Goal: Information Seeking & Learning: Learn about a topic

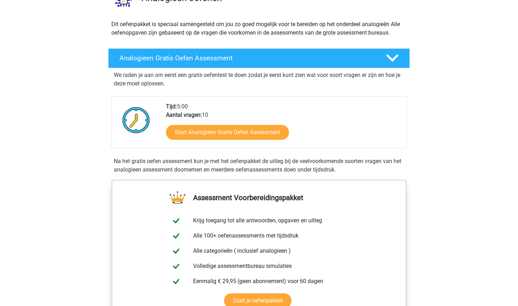
scroll to position [80, 0]
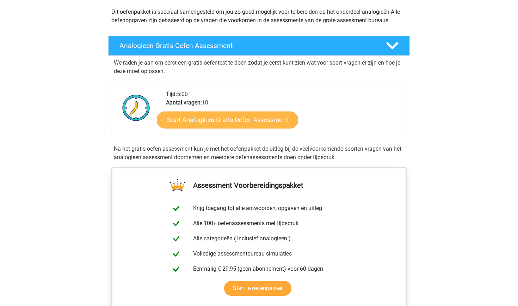
click at [223, 122] on link "Start Analogieen Gratis Oefen Assessment" at bounding box center [227, 119] width 141 height 17
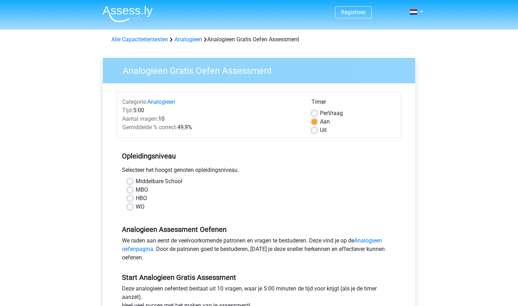
scroll to position [44, 0]
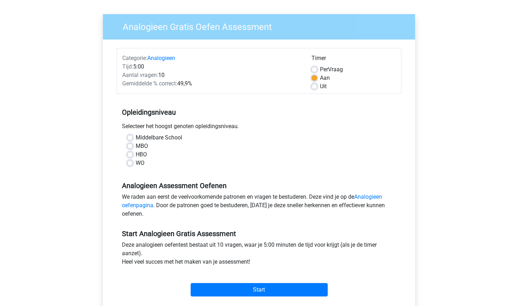
click at [142, 164] on label "WO" at bounding box center [140, 163] width 9 height 8
click at [133, 164] on input "WO" at bounding box center [130, 162] width 6 height 7
radio input "true"
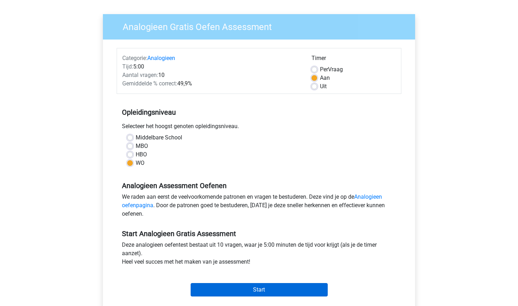
click at [220, 286] on input "Start" at bounding box center [259, 289] width 137 height 13
click at [256, 288] on input "Start" at bounding box center [259, 289] width 137 height 13
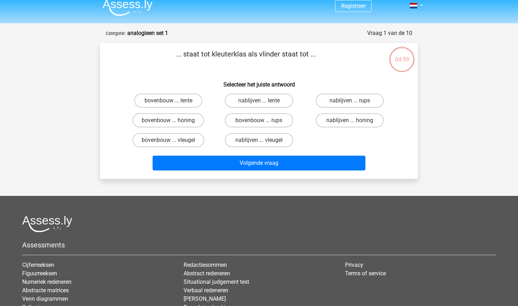
scroll to position [6, 0]
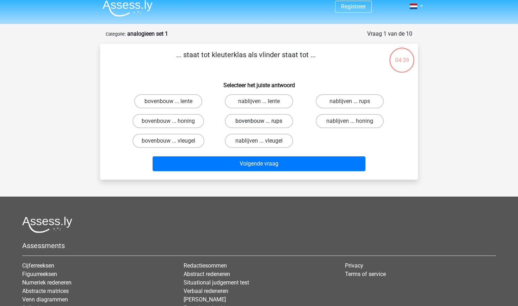
click at [251, 123] on label "bovenbouw ... rups" at bounding box center [259, 121] width 68 height 14
click at [259, 123] on input "bovenbouw ... rups" at bounding box center [261, 123] width 5 height 5
radio input "true"
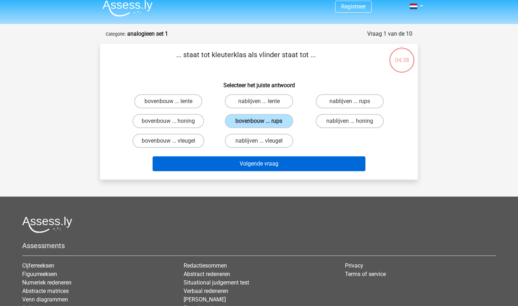
click at [275, 163] on button "Volgende vraag" at bounding box center [259, 163] width 213 height 15
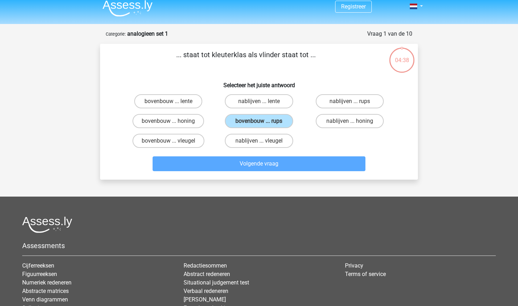
scroll to position [35, 0]
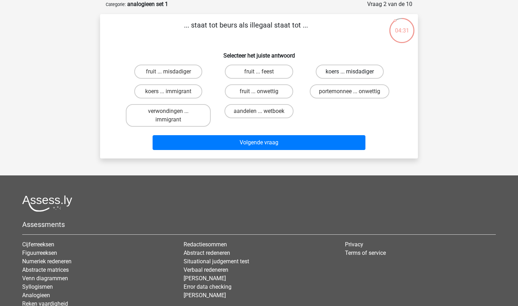
click at [364, 69] on label "koers ... misdadiger" at bounding box center [350, 71] width 68 height 14
click at [354, 72] on input "koers ... misdadiger" at bounding box center [352, 74] width 5 height 5
radio input "true"
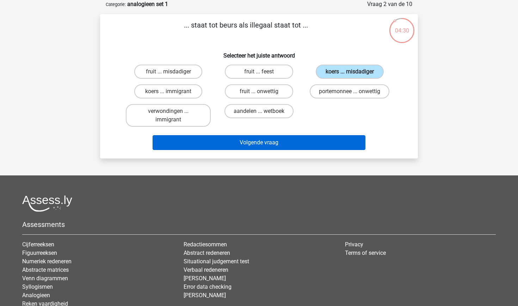
click at [317, 148] on button "Volgende vraag" at bounding box center [259, 142] width 213 height 15
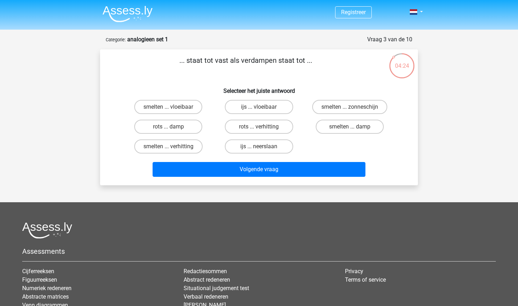
scroll to position [0, 0]
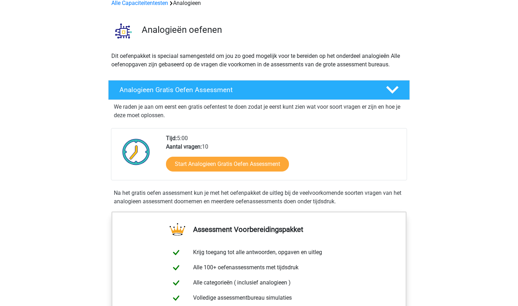
scroll to position [43, 0]
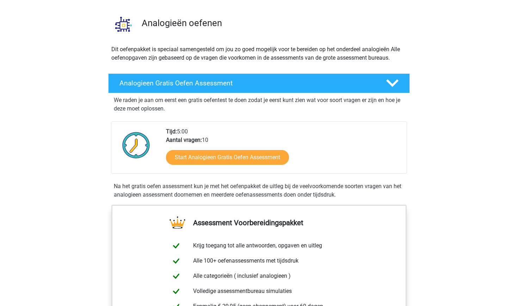
click at [190, 167] on div "Start Analogieen Gratis Oefen Assessment" at bounding box center [283, 158] width 235 height 29
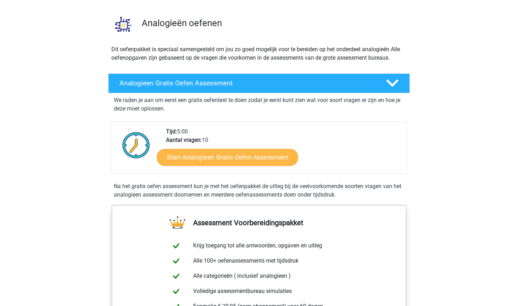
click at [188, 161] on link "Start Analogieen Gratis Oefen Assessment" at bounding box center [227, 156] width 141 height 17
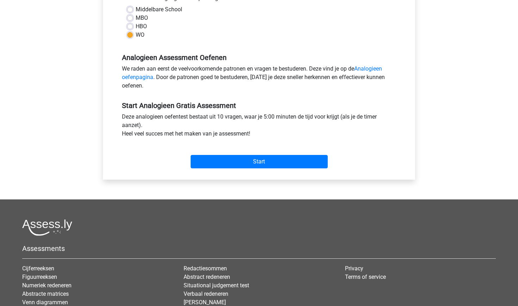
scroll to position [198, 0]
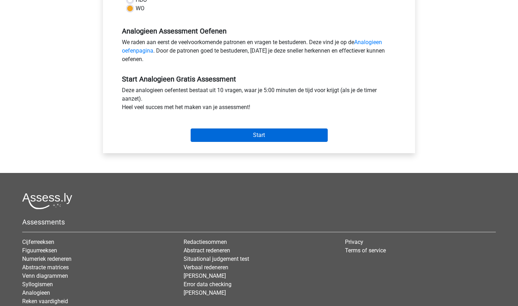
click at [233, 130] on input "Start" at bounding box center [259, 134] width 137 height 13
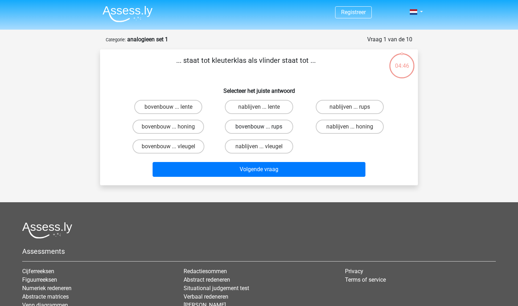
click at [252, 128] on label "bovenbouw ... rups" at bounding box center [259, 126] width 68 height 14
click at [259, 128] on input "bovenbouw ... rups" at bounding box center [261, 129] width 5 height 5
radio input "true"
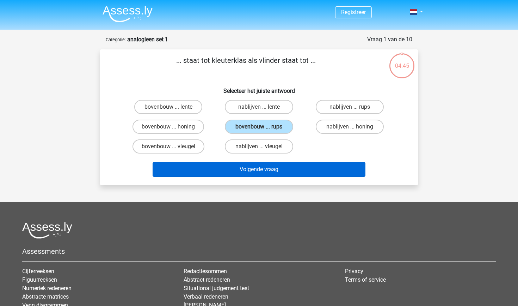
click at [257, 169] on button "Volgende vraag" at bounding box center [259, 169] width 213 height 15
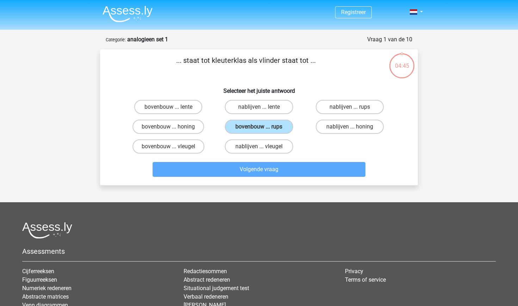
scroll to position [35, 0]
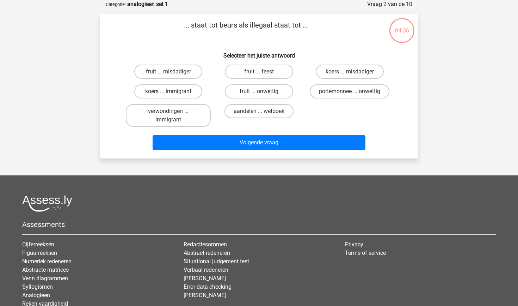
click at [324, 72] on label "koers ... misdadiger" at bounding box center [350, 71] width 68 height 14
click at [350, 72] on input "koers ... misdadiger" at bounding box center [352, 74] width 5 height 5
radio input "true"
click at [299, 153] on div "... staat tot beurs als illegaal staat tot ... Selecteer het juiste antwoord fr…" at bounding box center [259, 86] width 318 height 144
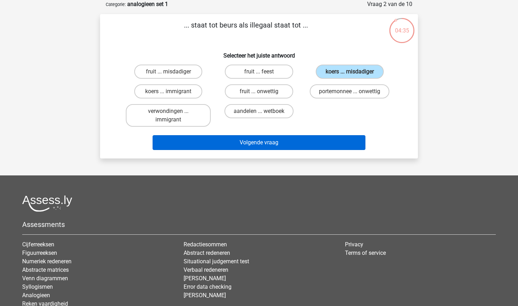
click at [297, 149] on button "Volgende vraag" at bounding box center [259, 142] width 213 height 15
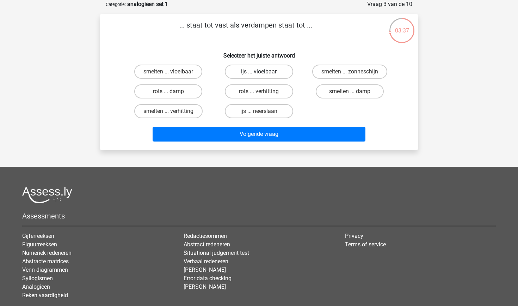
click at [270, 70] on label "ijs ... vloeibaar" at bounding box center [259, 71] width 68 height 14
click at [264, 72] on input "ijs ... vloeibaar" at bounding box center [261, 74] width 5 height 5
radio input "true"
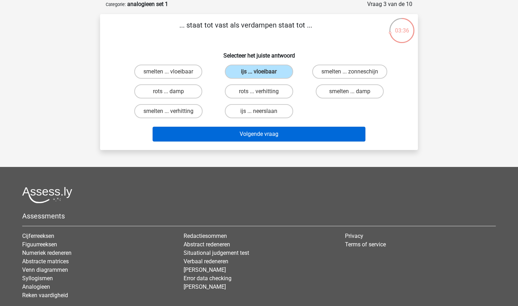
click at [264, 136] on button "Volgende vraag" at bounding box center [259, 134] width 213 height 15
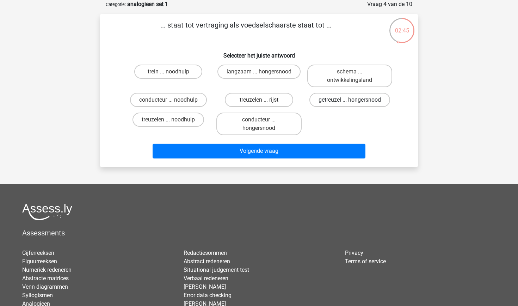
click at [337, 104] on label "getreuzel ... hongersnood" at bounding box center [349, 100] width 81 height 14
click at [350, 104] on input "getreuzel ... hongersnood" at bounding box center [352, 102] width 5 height 5
radio input "true"
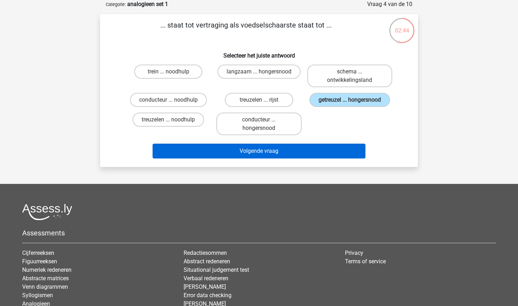
click at [325, 158] on button "Volgende vraag" at bounding box center [259, 150] width 213 height 15
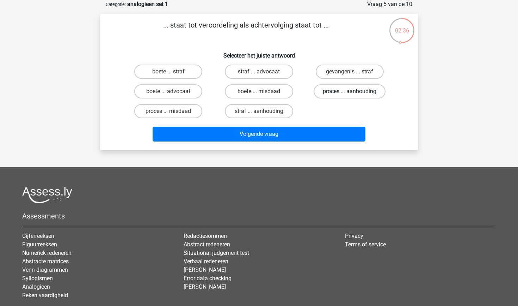
click at [349, 94] on label "proces ... aanhouding" at bounding box center [350, 91] width 72 height 14
click at [350, 94] on input "proces ... aanhouding" at bounding box center [352, 93] width 5 height 5
radio input "true"
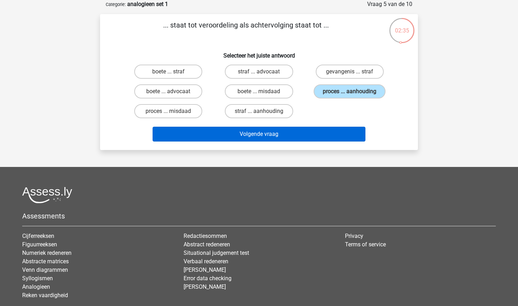
click at [321, 138] on button "Volgende vraag" at bounding box center [259, 134] width 213 height 15
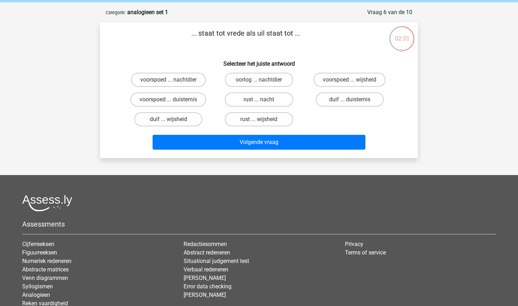
scroll to position [26, 0]
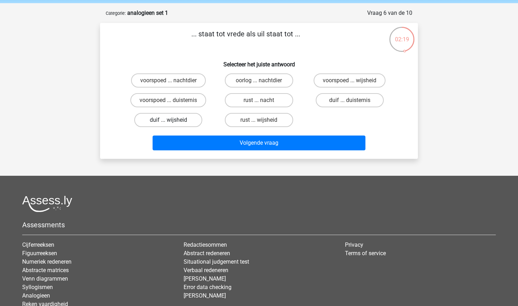
click at [195, 120] on label "duif ... wijsheid" at bounding box center [168, 120] width 68 height 14
click at [173, 120] on input "duif ... wijsheid" at bounding box center [170, 122] width 5 height 5
radio input "true"
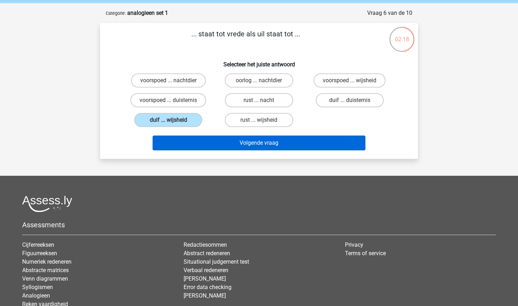
click at [215, 144] on button "Volgende vraag" at bounding box center [259, 142] width 213 height 15
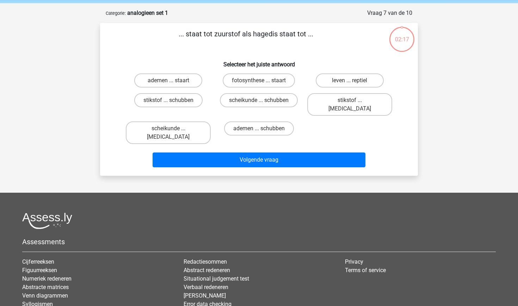
scroll to position [35, 0]
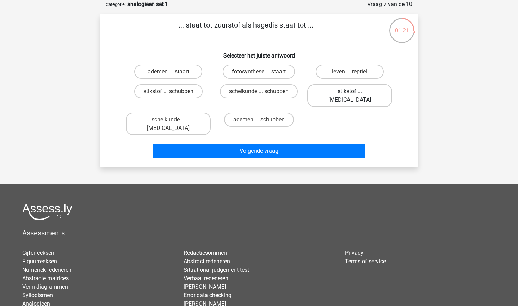
click at [332, 96] on label "stikstof ... krokodil" at bounding box center [349, 95] width 85 height 23
click at [350, 96] on input "stikstof ... krokodil" at bounding box center [352, 93] width 5 height 5
radio input "true"
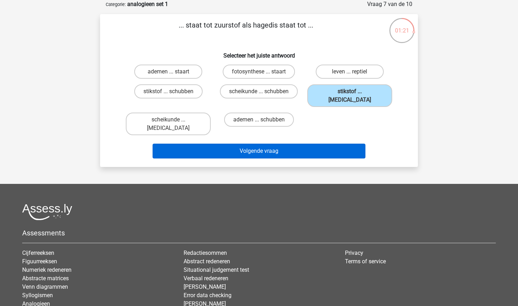
click at [325, 143] on button "Volgende vraag" at bounding box center [259, 150] width 213 height 15
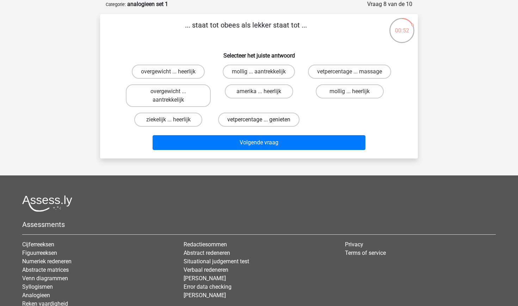
click at [241, 119] on label "vetpercentage ... genieten" at bounding box center [258, 119] width 81 height 14
click at [259, 119] on input "vetpercentage ... genieten" at bounding box center [261, 121] width 5 height 5
radio input "true"
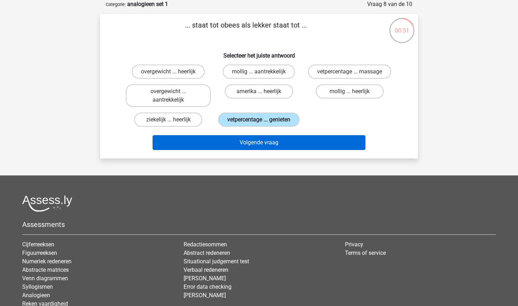
click at [267, 150] on button "Volgende vraag" at bounding box center [259, 142] width 213 height 15
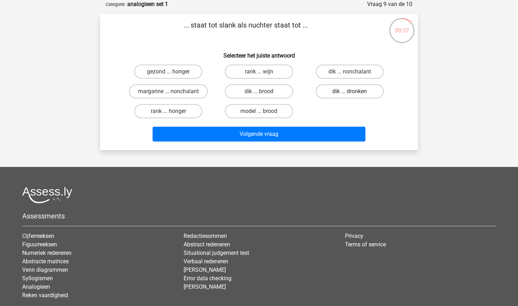
click at [346, 94] on label "dik ... dronken" at bounding box center [350, 91] width 68 height 14
click at [350, 94] on input "dik ... dronken" at bounding box center [352, 93] width 5 height 5
radio input "true"
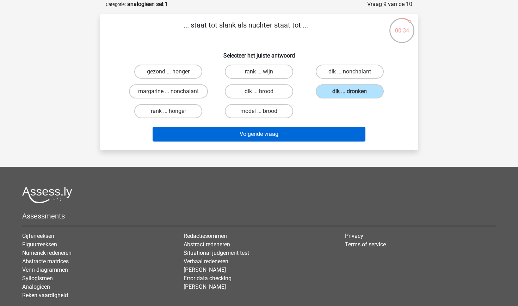
click at [339, 134] on button "Volgende vraag" at bounding box center [259, 134] width 213 height 15
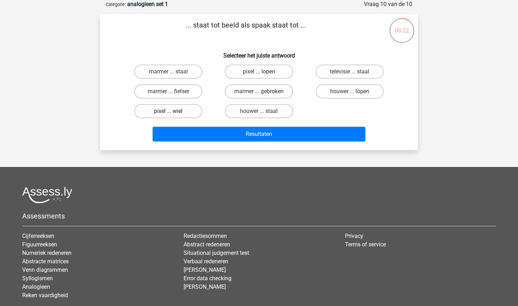
click at [186, 111] on label "pixel ... wiel" at bounding box center [168, 111] width 68 height 14
click at [173, 111] on input "pixel ... wiel" at bounding box center [170, 113] width 5 height 5
radio input "true"
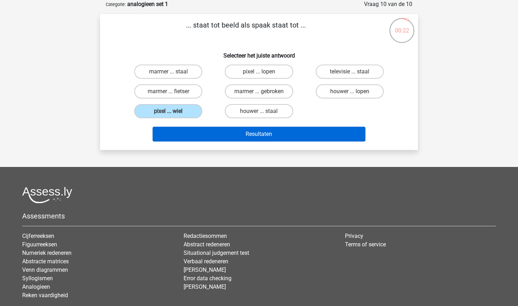
click at [215, 136] on button "Resultaten" at bounding box center [259, 134] width 213 height 15
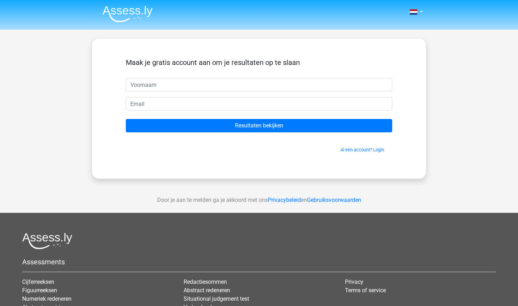
click at [220, 86] on input "text" at bounding box center [259, 84] width 266 height 13
type input "c her"
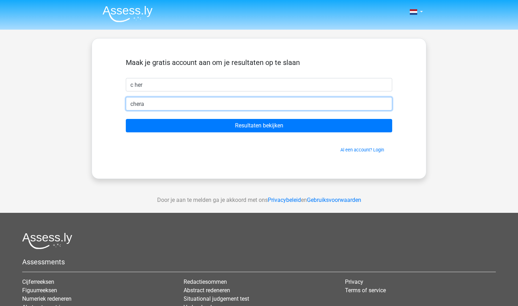
type input "cheran"
type input "cherany1@gmail.com"
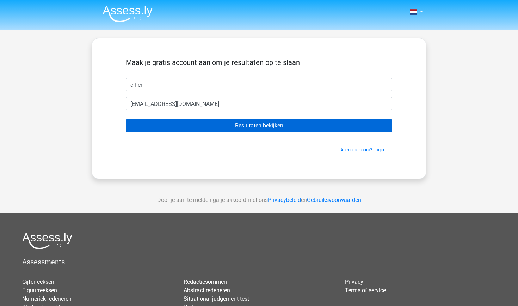
click at [301, 129] on input "Resultaten bekijken" at bounding box center [259, 125] width 266 height 13
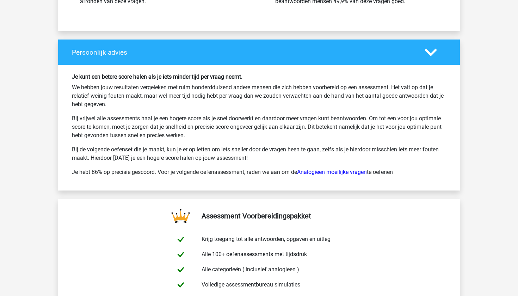
scroll to position [1041, 0]
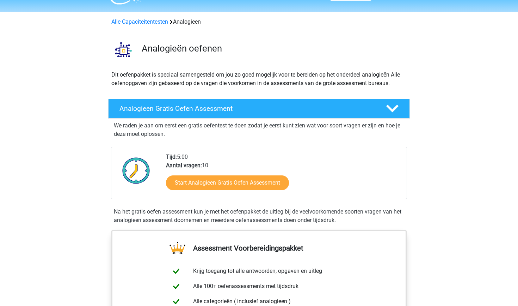
scroll to position [21, 0]
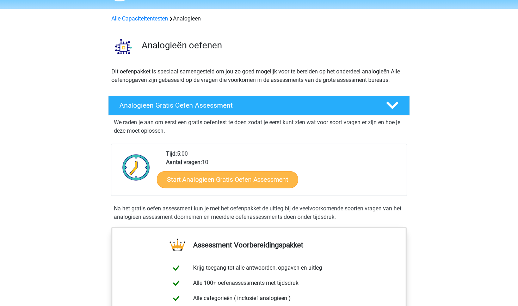
click at [251, 181] on link "Start Analogieen Gratis Oefen Assessment" at bounding box center [227, 179] width 141 height 17
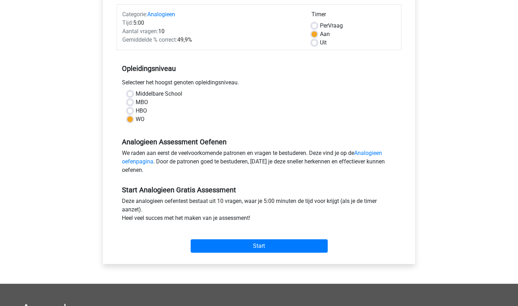
scroll to position [89, 0]
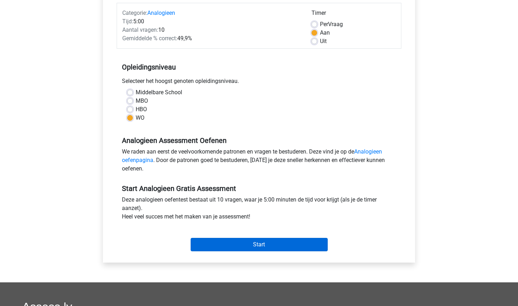
click at [235, 243] on input "Start" at bounding box center [259, 244] width 137 height 13
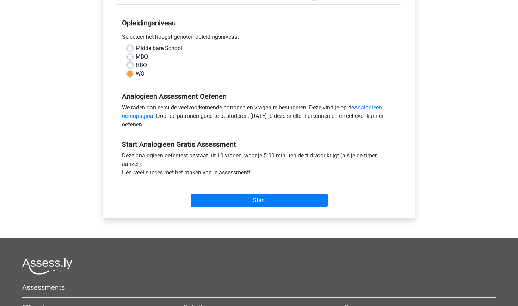
scroll to position [133, 0]
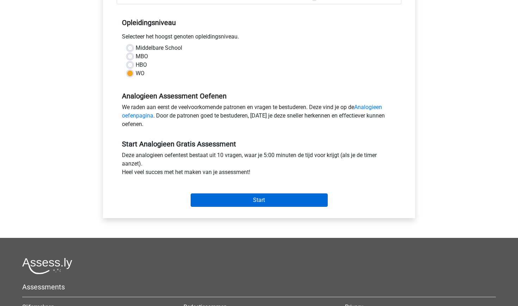
click at [256, 198] on input "Start" at bounding box center [259, 199] width 137 height 13
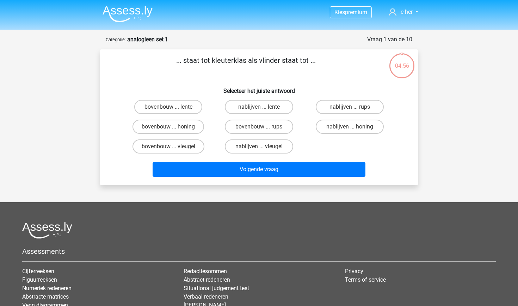
click at [261, 128] on input "bovenbouw ... rups" at bounding box center [261, 129] width 5 height 5
radio input "true"
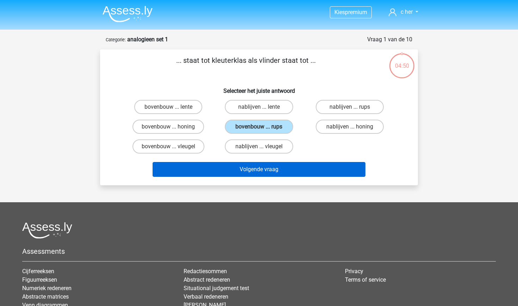
click at [287, 168] on button "Volgende vraag" at bounding box center [259, 169] width 213 height 15
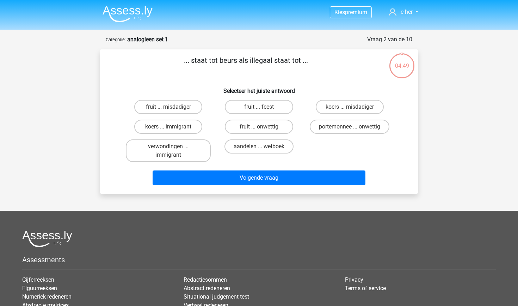
scroll to position [35, 0]
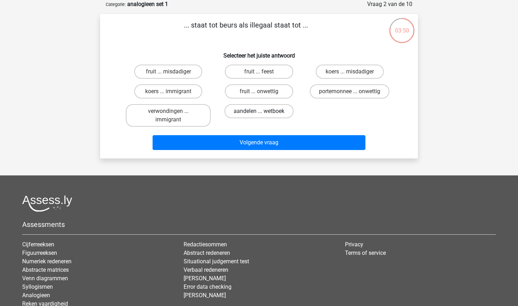
click at [272, 111] on label "aandelen ... wetboek" at bounding box center [258, 111] width 69 height 14
click at [264, 111] on input "aandelen ... wetboek" at bounding box center [261, 113] width 5 height 5
radio input "true"
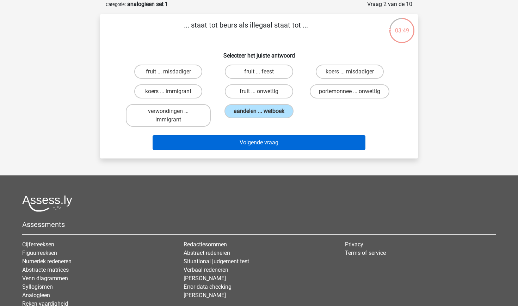
click at [270, 150] on button "Volgende vraag" at bounding box center [259, 142] width 213 height 15
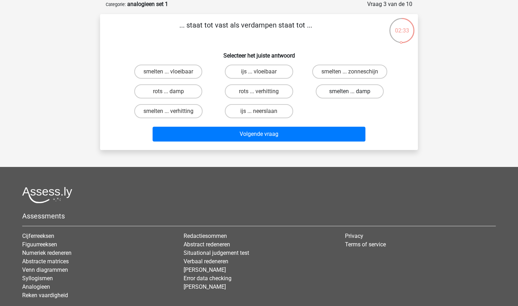
click at [354, 91] on label "smelten ... damp" at bounding box center [350, 91] width 68 height 14
click at [354, 91] on input "smelten ... damp" at bounding box center [352, 93] width 5 height 5
radio input "true"
click at [271, 90] on label "rots ... verhitting" at bounding box center [259, 91] width 68 height 14
click at [264, 91] on input "rots ... verhitting" at bounding box center [261, 93] width 5 height 5
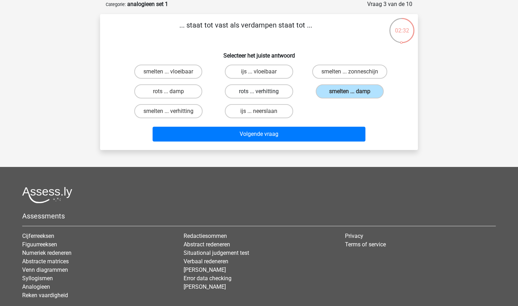
radio input "true"
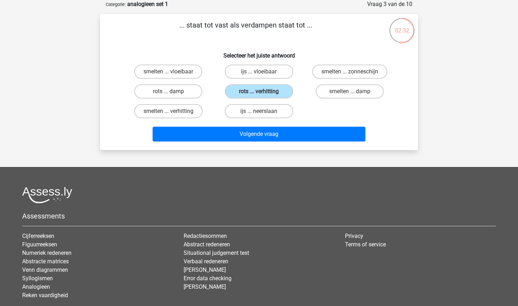
click at [283, 147] on div "... staat tot vast als verdampen staat tot ... Selecteer het juiste antwoord sm…" at bounding box center [259, 82] width 318 height 136
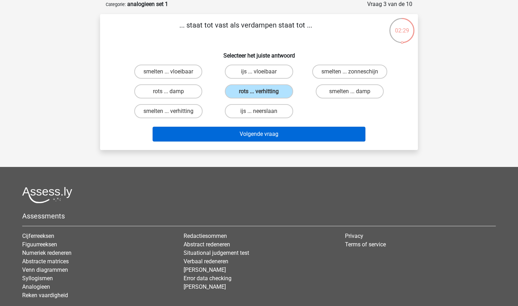
click at [274, 130] on button "Volgende vraag" at bounding box center [259, 134] width 213 height 15
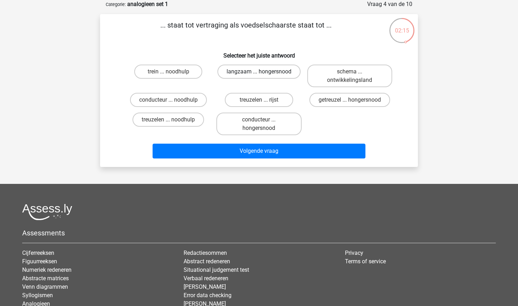
click at [284, 70] on label "langzaam ... hongersnood" at bounding box center [258, 71] width 83 height 14
click at [264, 72] on input "langzaam ... hongersnood" at bounding box center [261, 74] width 5 height 5
radio input "true"
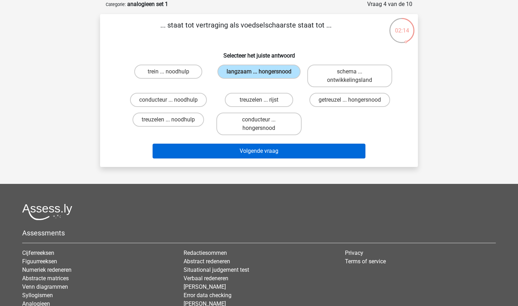
click at [291, 148] on button "Volgende vraag" at bounding box center [259, 150] width 213 height 15
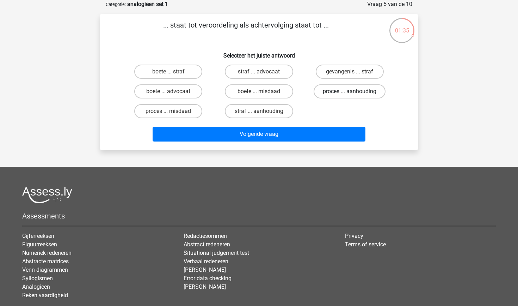
click at [373, 89] on label "proces ... aanhouding" at bounding box center [350, 91] width 72 height 14
click at [354, 91] on input "proces ... aanhouding" at bounding box center [352, 93] width 5 height 5
radio input "true"
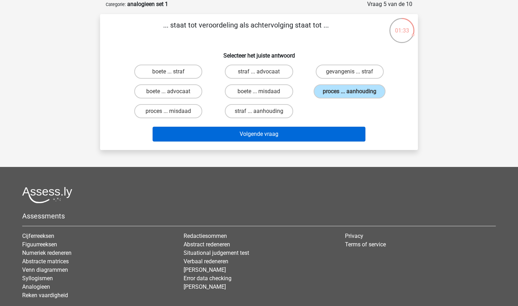
click at [330, 137] on button "Volgende vraag" at bounding box center [259, 134] width 213 height 15
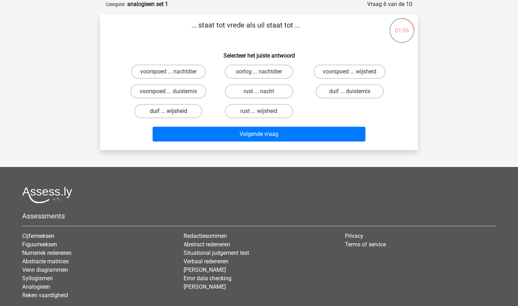
click at [185, 108] on label "duif ... wijsheid" at bounding box center [168, 111] width 68 height 14
click at [173, 111] on input "duif ... wijsheid" at bounding box center [170, 113] width 5 height 5
radio input "true"
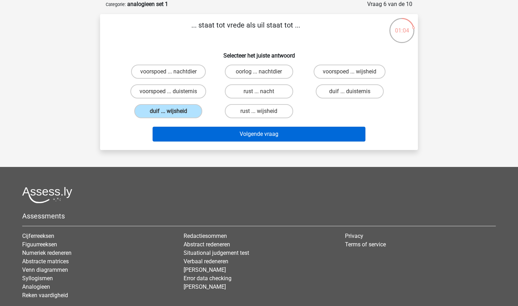
click at [234, 133] on button "Volgende vraag" at bounding box center [259, 134] width 213 height 15
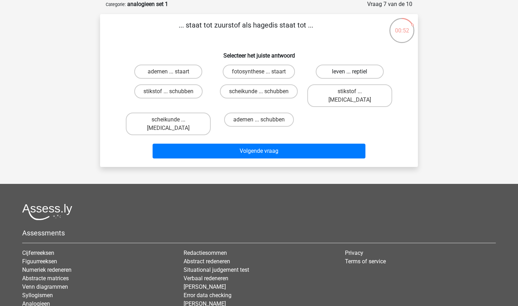
click at [346, 72] on label "leven ... reptiel" at bounding box center [350, 71] width 68 height 14
click at [350, 72] on input "leven ... reptiel" at bounding box center [352, 74] width 5 height 5
radio input "true"
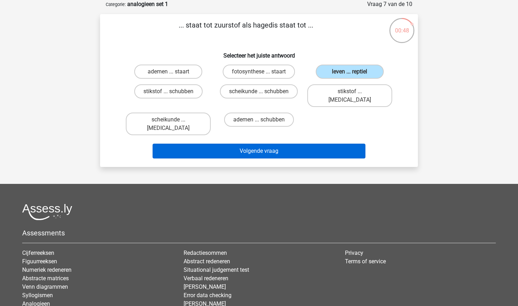
click at [321, 143] on button "Volgende vraag" at bounding box center [259, 150] width 213 height 15
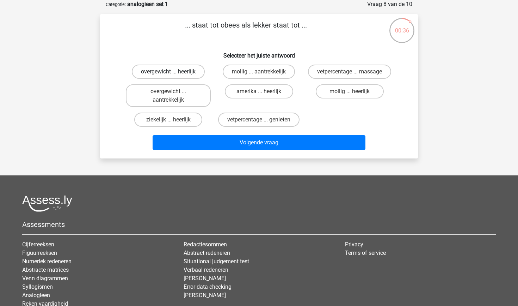
click at [198, 73] on label "overgewicht ... heerlijk" at bounding box center [168, 71] width 73 height 14
click at [173, 73] on input "overgewicht ... heerlijk" at bounding box center [170, 74] width 5 height 5
radio input "true"
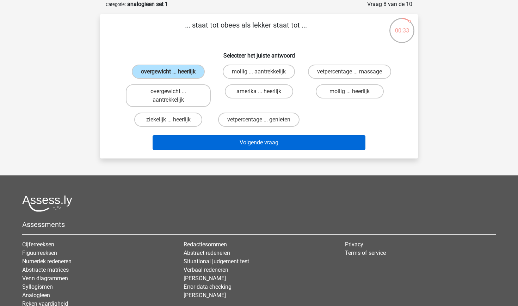
click at [234, 138] on button "Volgende vraag" at bounding box center [259, 142] width 213 height 15
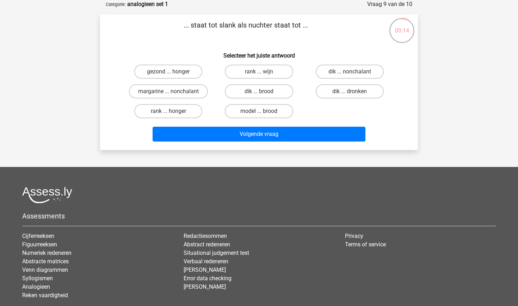
click at [353, 73] on input "dik ... nonchalant" at bounding box center [352, 74] width 5 height 5
radio input "true"
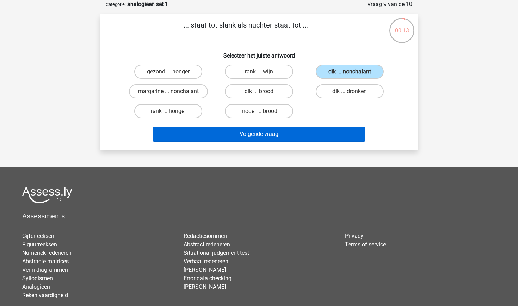
click at [328, 137] on button "Volgende vraag" at bounding box center [259, 134] width 213 height 15
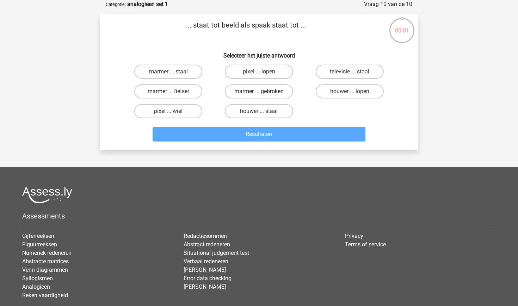
click at [251, 89] on label "marmer ... gebroken" at bounding box center [259, 91] width 68 height 14
click at [259, 91] on input "marmer ... gebroken" at bounding box center [261, 93] width 5 height 5
radio input "true"
click at [268, 108] on label "houwer ... staal" at bounding box center [259, 111] width 68 height 14
click at [264, 111] on input "houwer ... staal" at bounding box center [261, 113] width 5 height 5
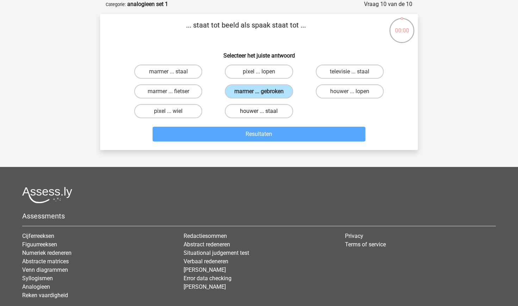
radio input "true"
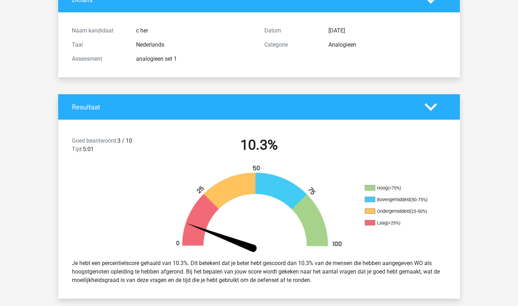
scroll to position [61, 0]
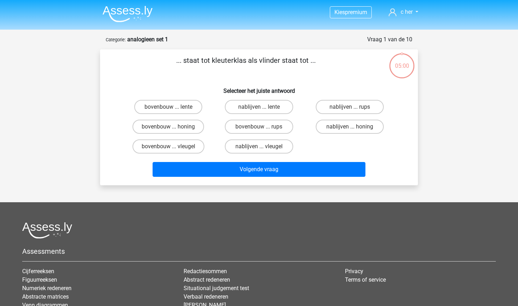
click at [262, 108] on input "nablijven ... lente" at bounding box center [261, 109] width 5 height 5
radio input "true"
click at [196, 106] on label "bovenbouw ... lente" at bounding box center [168, 107] width 68 height 14
click at [173, 107] on input "bovenbouw ... lente" at bounding box center [170, 109] width 5 height 5
radio input "true"
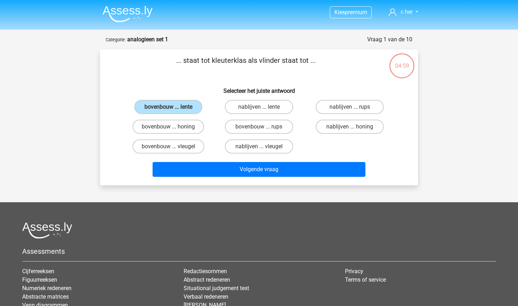
click at [223, 160] on div "Volgende vraag" at bounding box center [258, 167] width 295 height 23
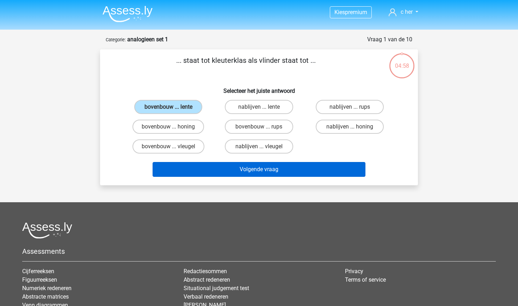
click at [223, 165] on button "Volgende vraag" at bounding box center [259, 169] width 213 height 15
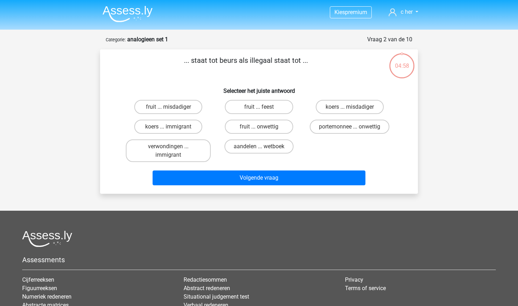
scroll to position [35, 0]
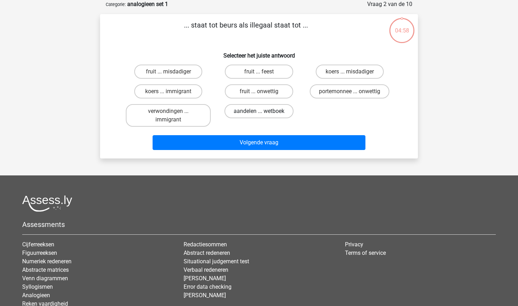
click at [246, 109] on label "aandelen ... wetboek" at bounding box center [258, 111] width 69 height 14
click at [259, 111] on input "aandelen ... wetboek" at bounding box center [261, 113] width 5 height 5
radio input "true"
click at [345, 72] on label "koers ... misdadiger" at bounding box center [350, 71] width 68 height 14
click at [350, 72] on input "koers ... misdadiger" at bounding box center [352, 74] width 5 height 5
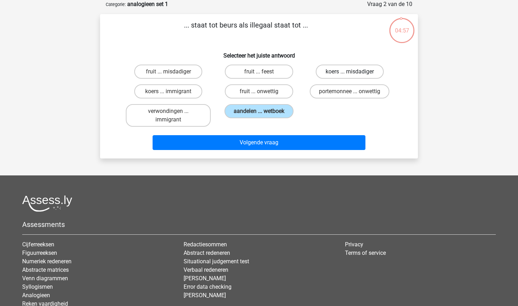
radio input "true"
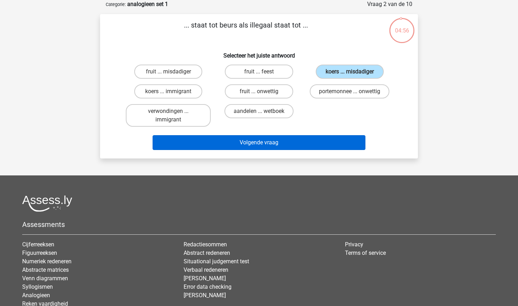
click at [297, 144] on button "Volgende vraag" at bounding box center [259, 142] width 213 height 15
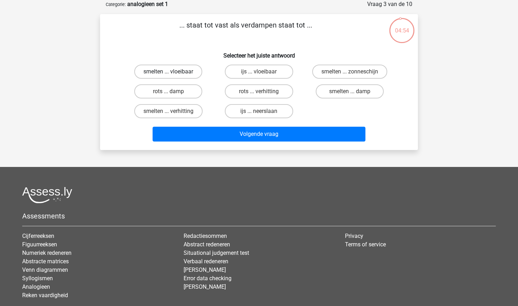
click at [179, 71] on label "smelten ... vloeibaar" at bounding box center [168, 71] width 68 height 14
click at [173, 72] on input "smelten ... vloeibaar" at bounding box center [170, 74] width 5 height 5
radio input "true"
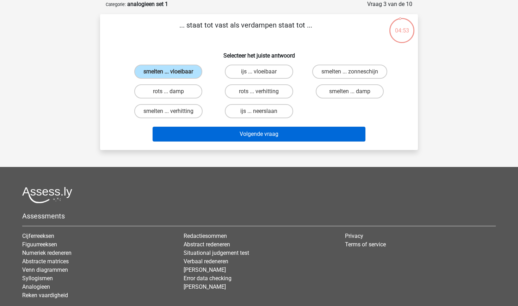
click at [201, 129] on button "Volgende vraag" at bounding box center [259, 134] width 213 height 15
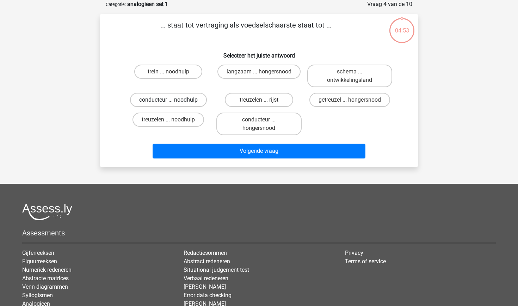
click at [176, 93] on label "conducteur ... noodhulp" at bounding box center [168, 100] width 77 height 14
click at [173, 100] on input "conducteur ... noodhulp" at bounding box center [170, 102] width 5 height 5
radio input "true"
click at [322, 68] on label "schema ... ontwikkelingsland" at bounding box center [349, 75] width 85 height 23
click at [350, 72] on input "schema ... ontwikkelingsland" at bounding box center [352, 74] width 5 height 5
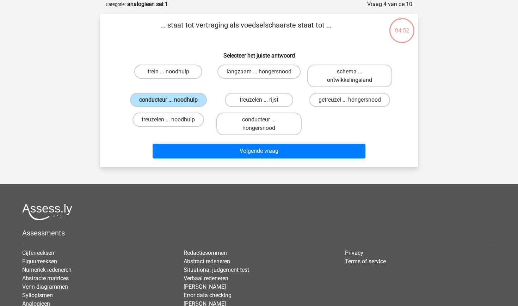
radio input "true"
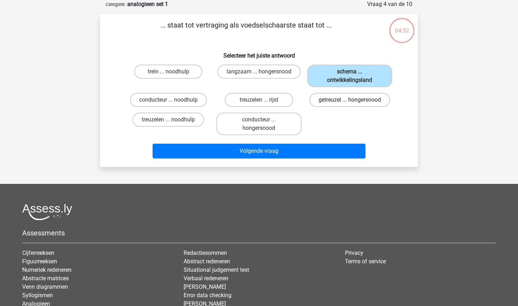
click at [320, 103] on label "getreuzel ... hongersnood" at bounding box center [349, 100] width 81 height 14
click at [350, 103] on input "getreuzel ... hongersnood" at bounding box center [352, 102] width 5 height 5
radio input "true"
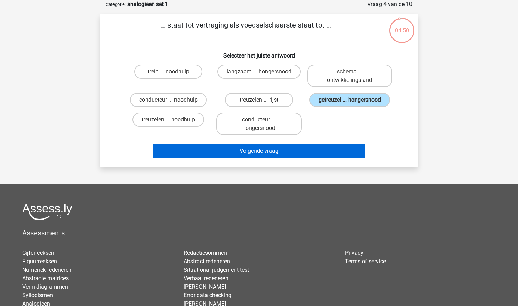
click at [317, 158] on button "Volgende vraag" at bounding box center [259, 150] width 213 height 15
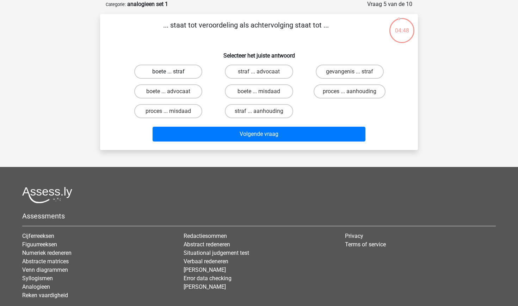
click at [167, 69] on label "boete ... straf" at bounding box center [168, 71] width 68 height 14
click at [168, 72] on input "boete ... straf" at bounding box center [170, 74] width 5 height 5
radio input "true"
click at [352, 88] on label "proces ... aanhouding" at bounding box center [350, 91] width 72 height 14
click at [352, 91] on input "proces ... aanhouding" at bounding box center [352, 93] width 5 height 5
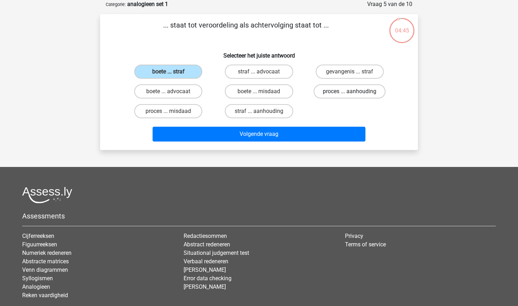
radio input "true"
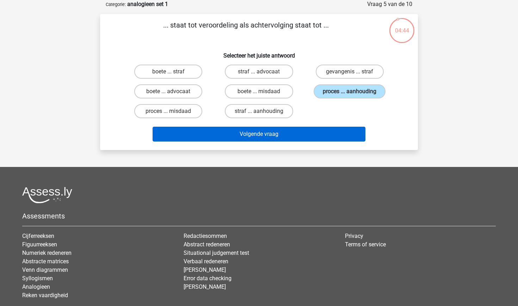
click at [307, 135] on button "Volgende vraag" at bounding box center [259, 134] width 213 height 15
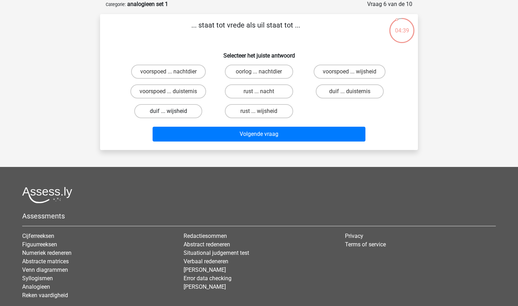
click at [177, 113] on label "duif ... wijsheid" at bounding box center [168, 111] width 68 height 14
click at [173, 113] on input "duif ... wijsheid" at bounding box center [170, 113] width 5 height 5
radio input "true"
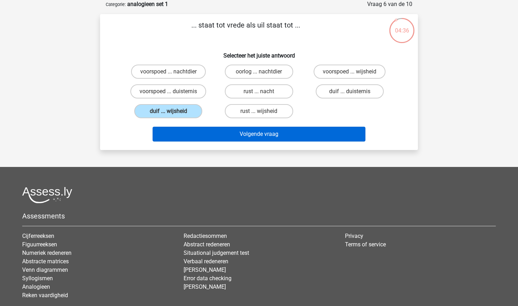
click at [204, 136] on button "Volgende vraag" at bounding box center [259, 134] width 213 height 15
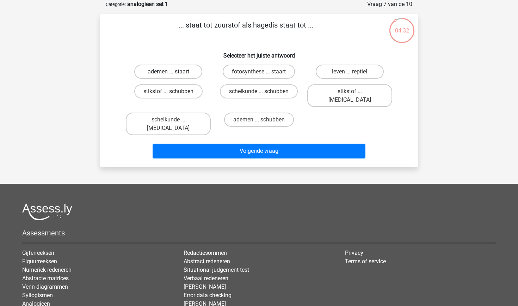
click at [180, 70] on label "ademen ... staart" at bounding box center [168, 71] width 68 height 14
click at [173, 72] on input "ademen ... staart" at bounding box center [170, 74] width 5 height 5
radio input "true"
click at [339, 67] on label "leven ... reptiel" at bounding box center [350, 71] width 68 height 14
click at [350, 72] on input "leven ... reptiel" at bounding box center [352, 74] width 5 height 5
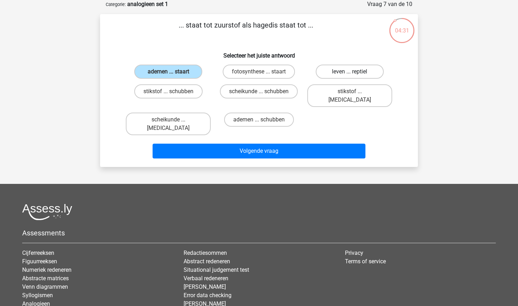
radio input "true"
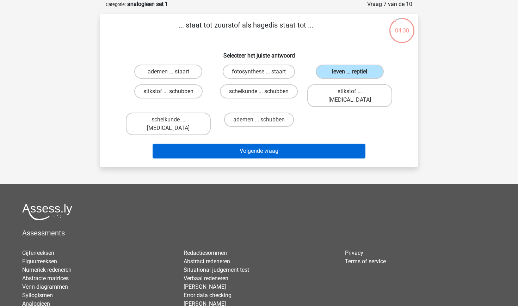
click at [297, 143] on button "Volgende vraag" at bounding box center [259, 150] width 213 height 15
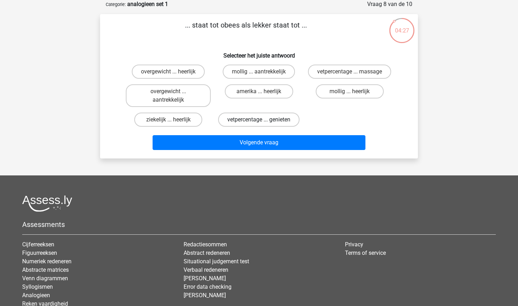
click at [278, 121] on label "vetpercentage ... genieten" at bounding box center [258, 119] width 81 height 14
click at [264, 121] on input "vetpercentage ... genieten" at bounding box center [261, 121] width 5 height 5
radio input "true"
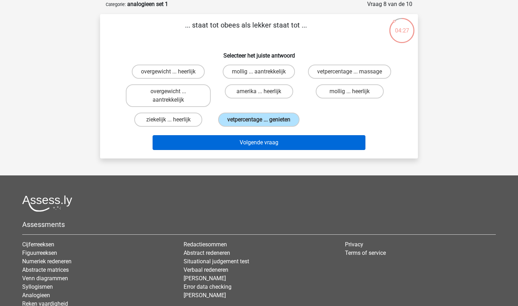
click at [284, 146] on button "Volgende vraag" at bounding box center [259, 142] width 213 height 15
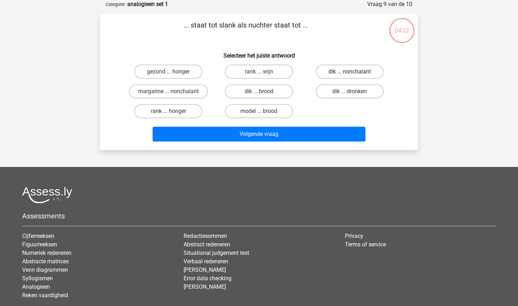
click at [348, 73] on label "dik ... nonchalant" at bounding box center [350, 71] width 68 height 14
click at [350, 73] on input "dik ... nonchalant" at bounding box center [352, 74] width 5 height 5
radio input "true"
click at [335, 88] on label "dik ... dronken" at bounding box center [350, 91] width 68 height 14
click at [350, 91] on input "dik ... dronken" at bounding box center [352, 93] width 5 height 5
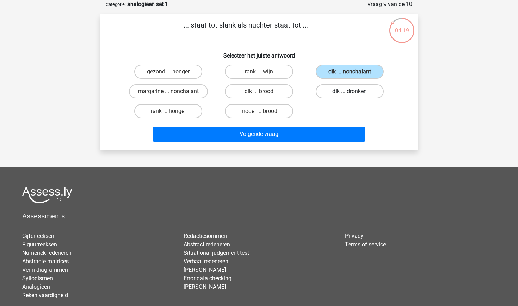
radio input "true"
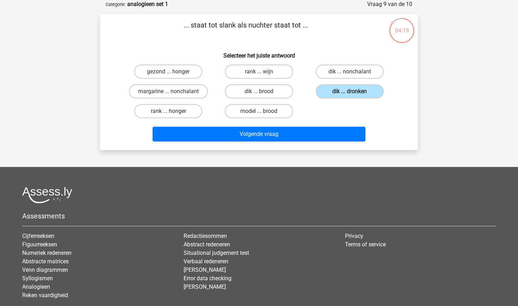
click at [319, 142] on div "Volgende vraag" at bounding box center [259, 136] width 272 height 18
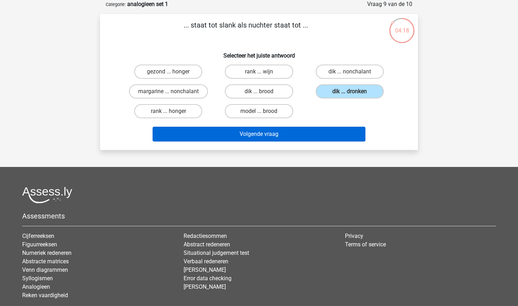
click at [316, 134] on button "Volgende vraag" at bounding box center [259, 134] width 213 height 15
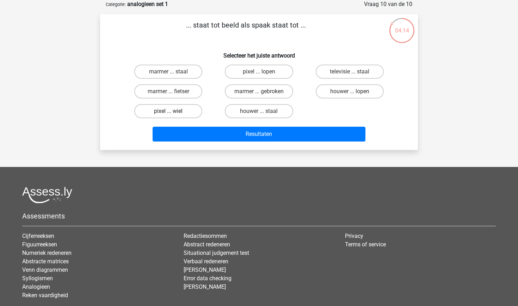
click at [181, 112] on label "pixel ... wiel" at bounding box center [168, 111] width 68 height 14
click at [173, 112] on input "pixel ... wiel" at bounding box center [170, 113] width 5 height 5
radio input "true"
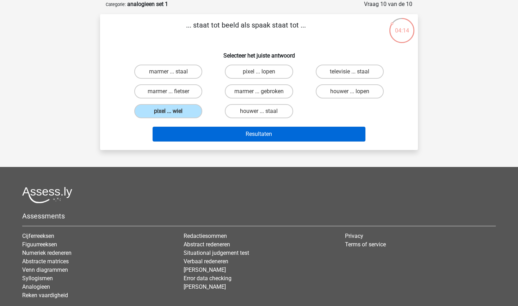
click at [205, 135] on button "Resultaten" at bounding box center [259, 134] width 213 height 15
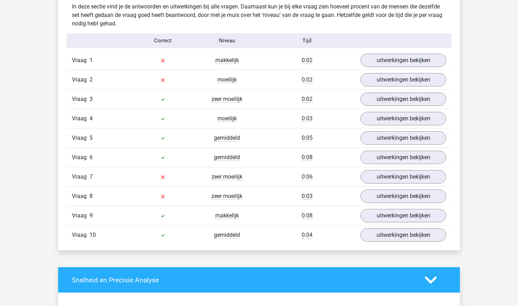
scroll to position [556, 0]
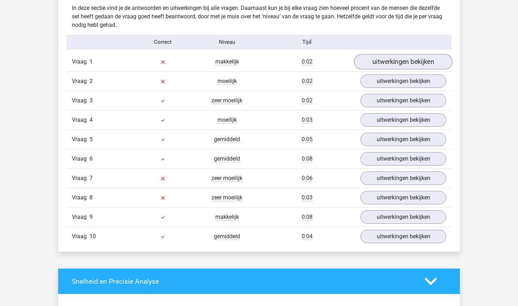
click at [418, 64] on link "uitwerkingen bekijken" at bounding box center [403, 62] width 98 height 16
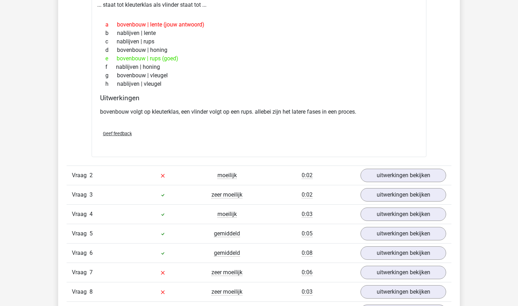
scroll to position [640, 0]
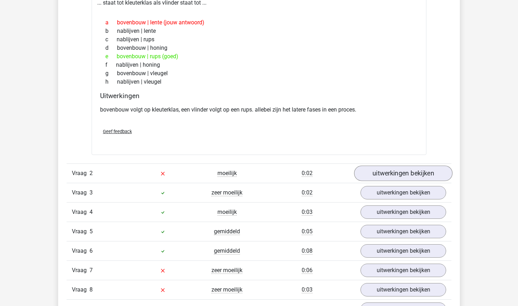
click at [399, 169] on link "uitwerkingen bekijken" at bounding box center [403, 174] width 98 height 16
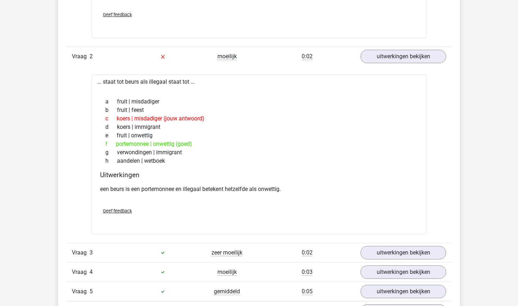
scroll to position [762, 0]
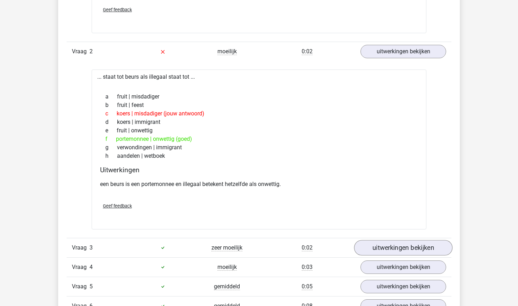
click at [397, 251] on link "uitwerkingen bekijken" at bounding box center [403, 248] width 98 height 16
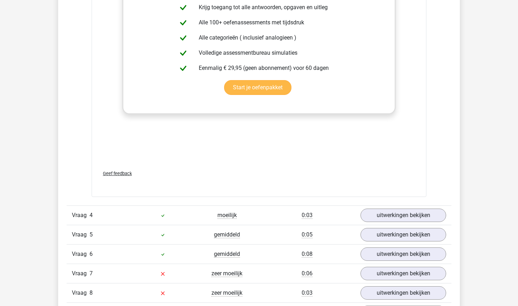
scroll to position [1199, 0]
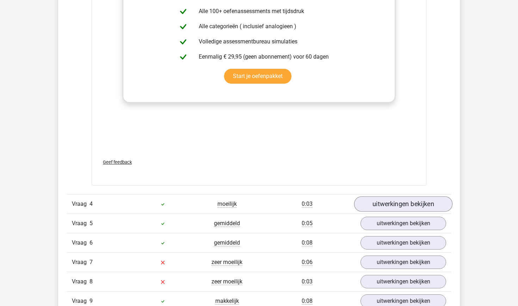
click at [383, 204] on link "uitwerkingen bekijken" at bounding box center [403, 204] width 98 height 16
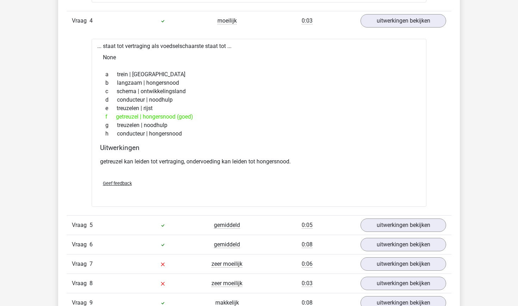
scroll to position [1382, 0]
click at [395, 231] on link "uitwerkingen bekijken" at bounding box center [403, 224] width 98 height 16
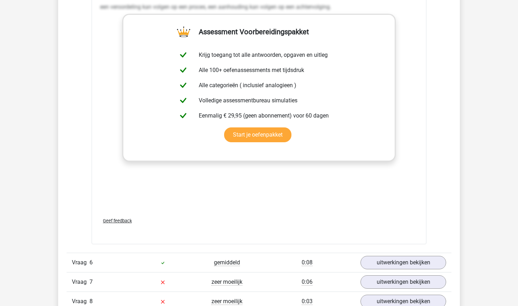
scroll to position [1784, 0]
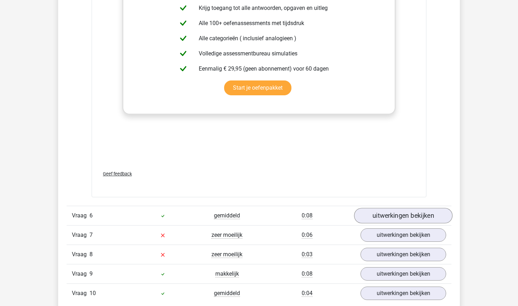
click at [397, 214] on link "uitwerkingen bekijken" at bounding box center [403, 216] width 98 height 16
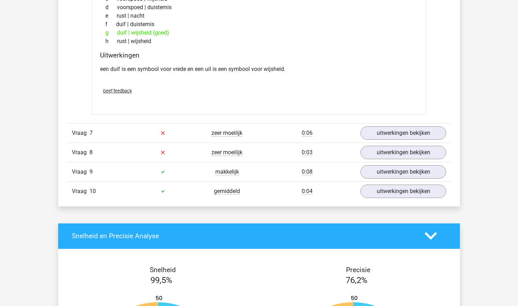
scroll to position [2069, 0]
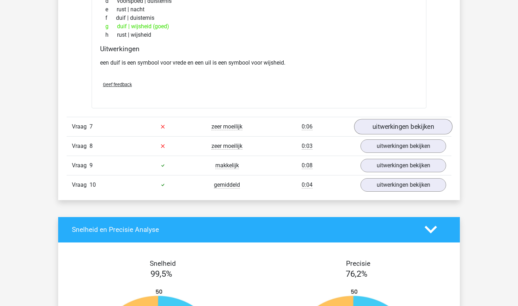
click at [428, 124] on link "uitwerkingen bekijken" at bounding box center [403, 127] width 98 height 16
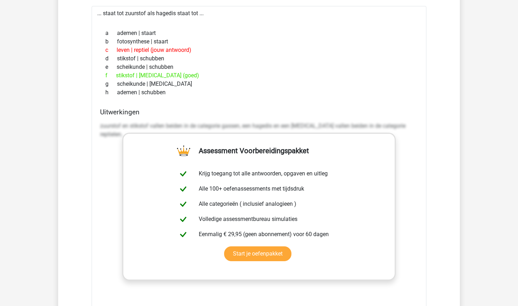
scroll to position [2421, 0]
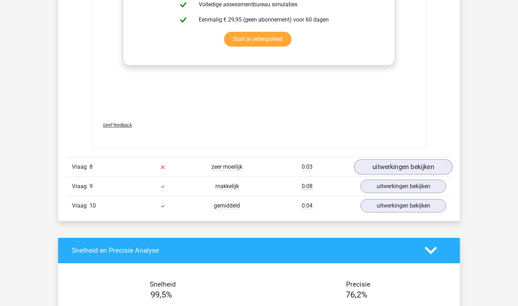
click at [419, 161] on link "uitwerkingen bekijken" at bounding box center [403, 167] width 98 height 16
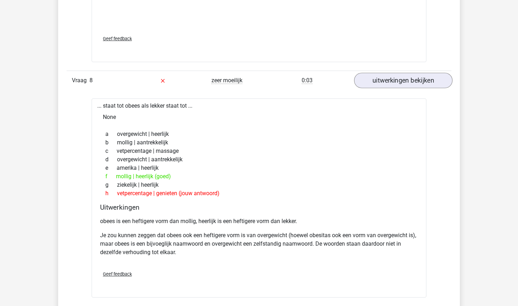
scroll to position [2652, 0]
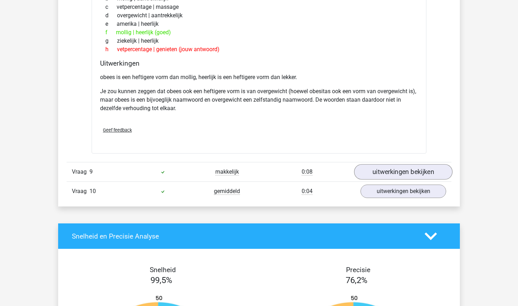
click at [417, 169] on link "uitwerkingen bekijken" at bounding box center [403, 172] width 98 height 16
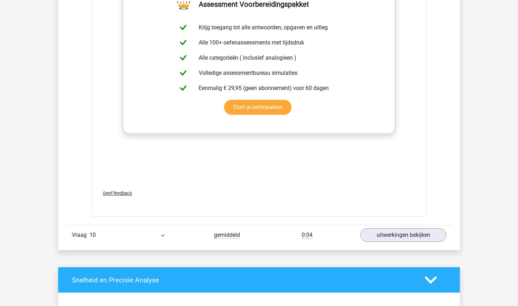
scroll to position [3011, 0]
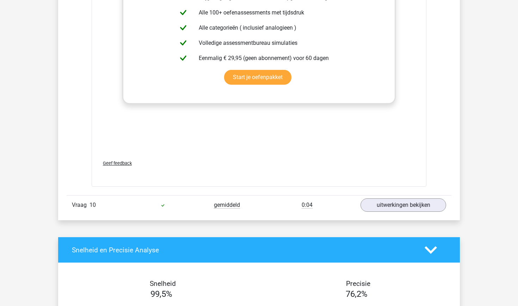
drag, startPoint x: 412, startPoint y: 217, endPoint x: 412, endPoint y: 213, distance: 4.6
click at [412, 208] on link "uitwerkingen bekijken" at bounding box center [403, 205] width 98 height 16
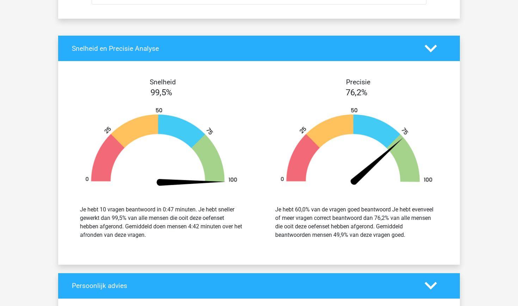
scroll to position [3692, 0]
